Goal: Information Seeking & Learning: Learn about a topic

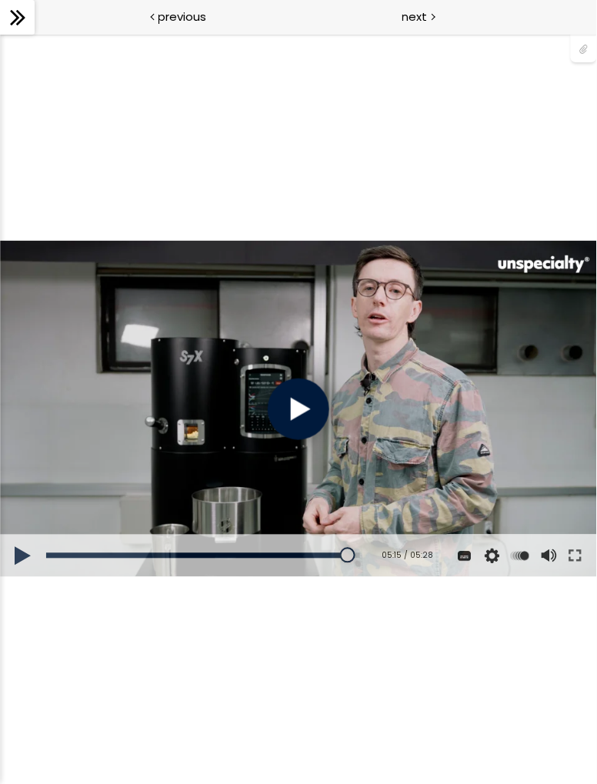
click at [305, 408] on div at bounding box center [299, 409] width 62 height 62
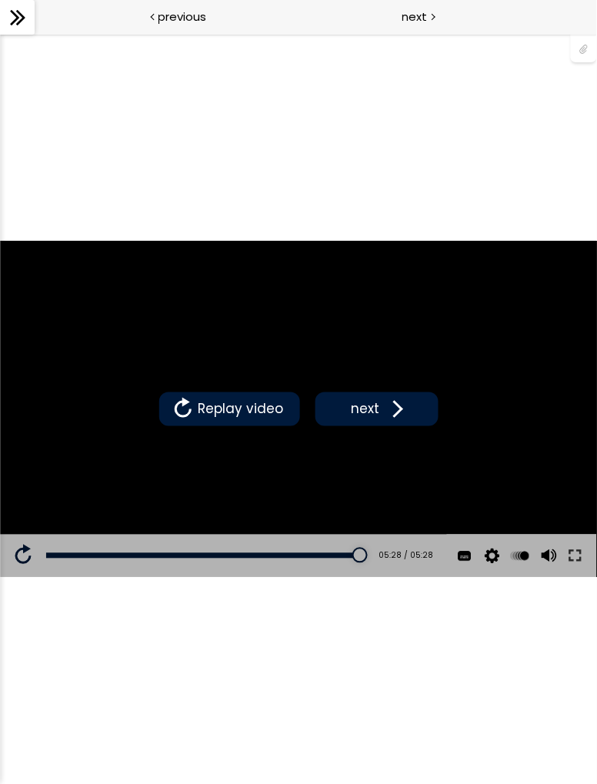
click at [568, 557] on button at bounding box center [575, 555] width 28 height 43
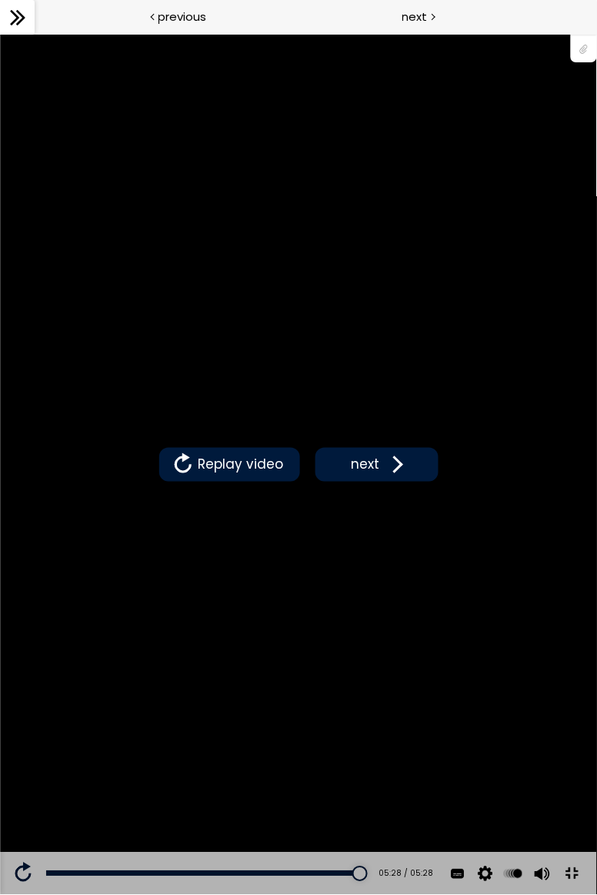
click at [386, 475] on span at bounding box center [394, 463] width 23 height 23
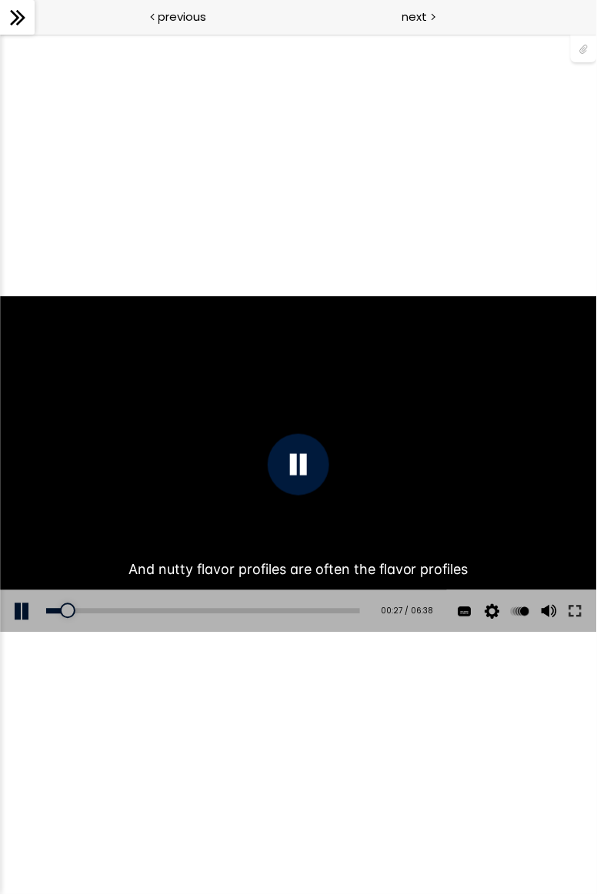
click at [572, 632] on button at bounding box center [575, 610] width 28 height 43
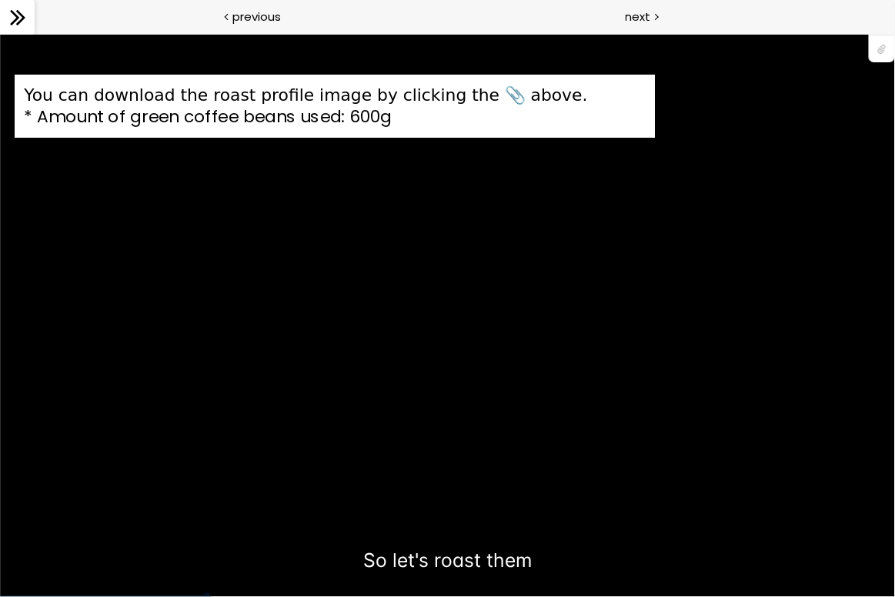
click at [225, 519] on div "You can download the roast profile image by clicking the 📎 above. * Amount of g…" at bounding box center [446, 314] width 895 height 504
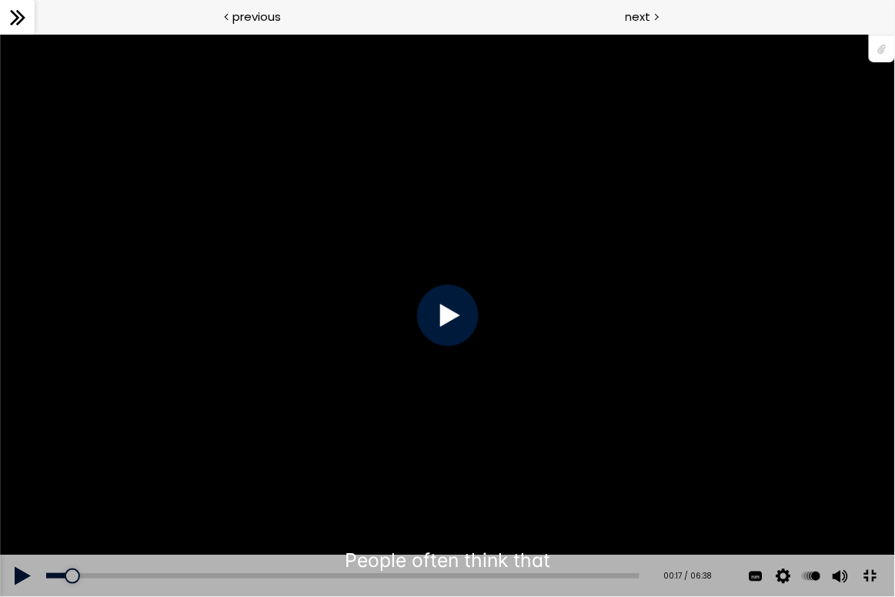
click at [447, 330] on div at bounding box center [448, 315] width 62 height 62
click at [92, 597] on div "Add chapter 00:17" at bounding box center [342, 575] width 593 height 43
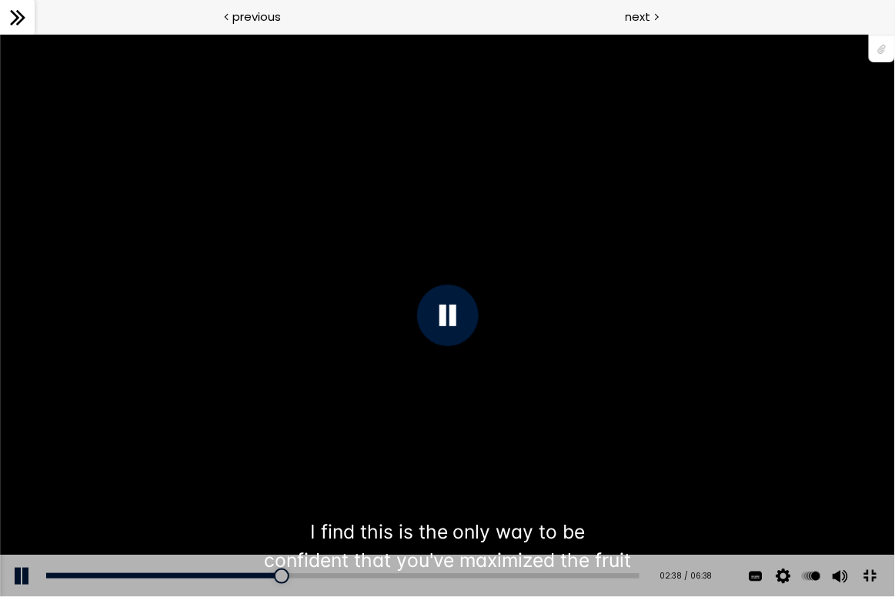
click at [478, 338] on div "You can download the roast profile image by clicking the 📎 above. * Amount of g…" at bounding box center [446, 314] width 895 height 504
click at [596, 593] on button at bounding box center [869, 575] width 35 height 35
